Goal: Transaction & Acquisition: Purchase product/service

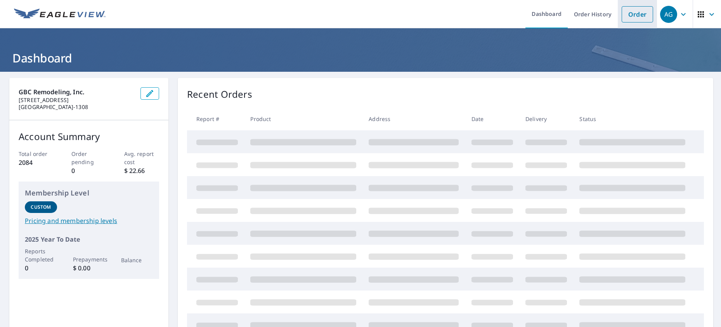
click at [627, 12] on link "Order" at bounding box center [637, 14] width 31 height 16
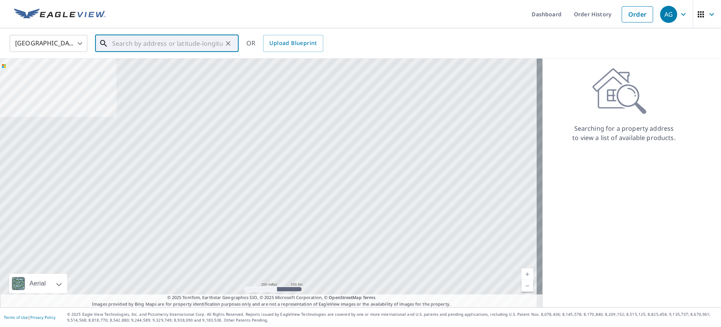
click at [179, 40] on input "text" at bounding box center [167, 44] width 111 height 22
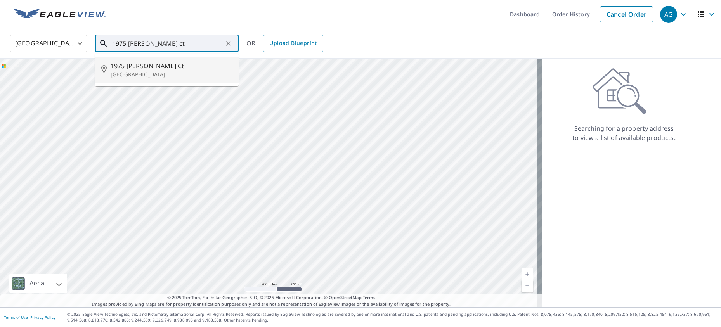
click at [136, 72] on p "[GEOGRAPHIC_DATA]" at bounding box center [172, 75] width 122 height 8
type input "1975 [PERSON_NAME] [GEOGRAPHIC_DATA]"
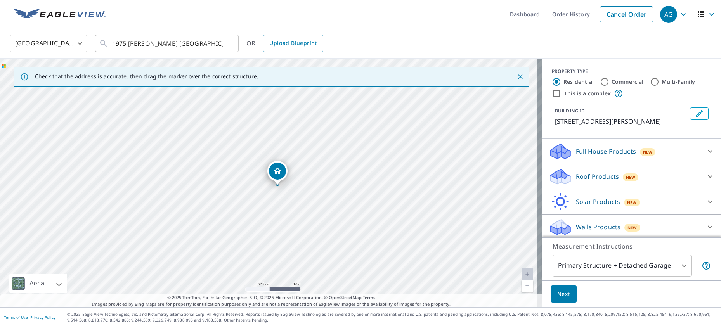
click at [708, 177] on icon at bounding box center [710, 176] width 5 height 3
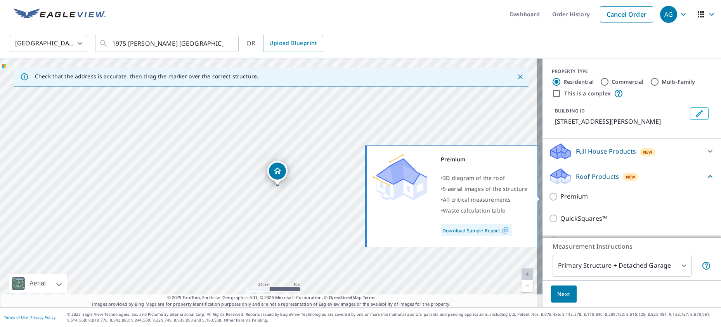
click at [567, 197] on p "Premium" at bounding box center [575, 197] width 28 height 10
click at [561, 197] on input "Premium" at bounding box center [555, 196] width 12 height 9
checkbox input "true"
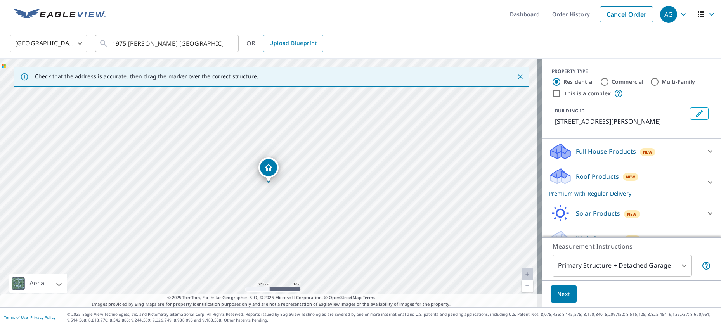
click at [557, 214] on span "Next" at bounding box center [563, 295] width 13 height 10
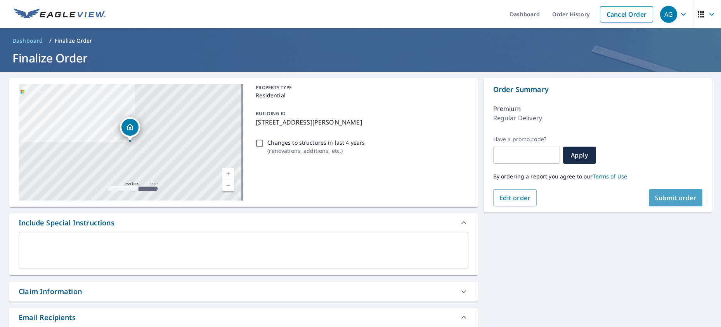
click at [668, 193] on button "Submit order" at bounding box center [676, 197] width 54 height 17
